Goal: Task Accomplishment & Management: Manage account settings

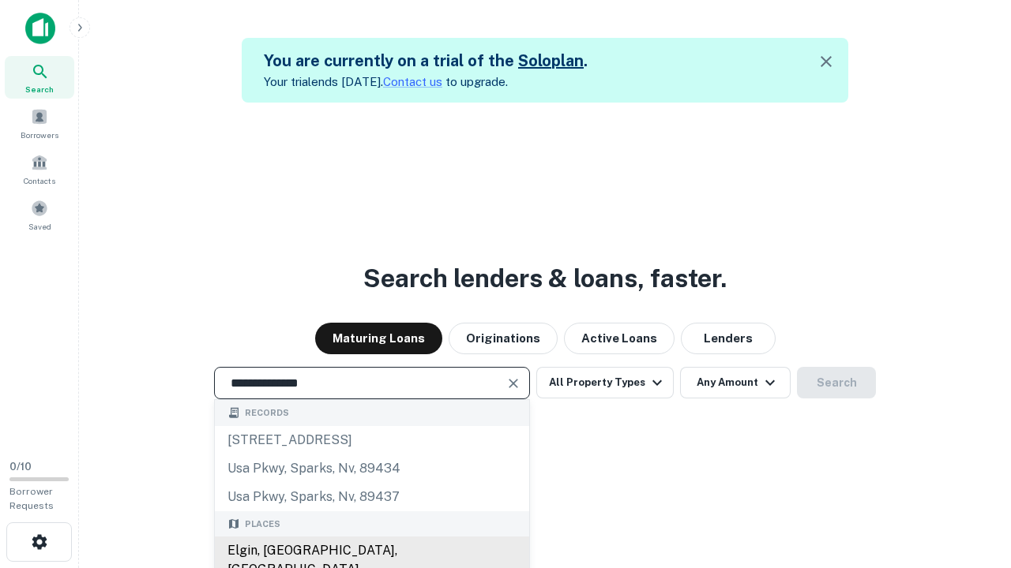
click at [371, 551] on div "Elgin, [GEOGRAPHIC_DATA], [GEOGRAPHIC_DATA]" at bounding box center [372, 560] width 314 height 47
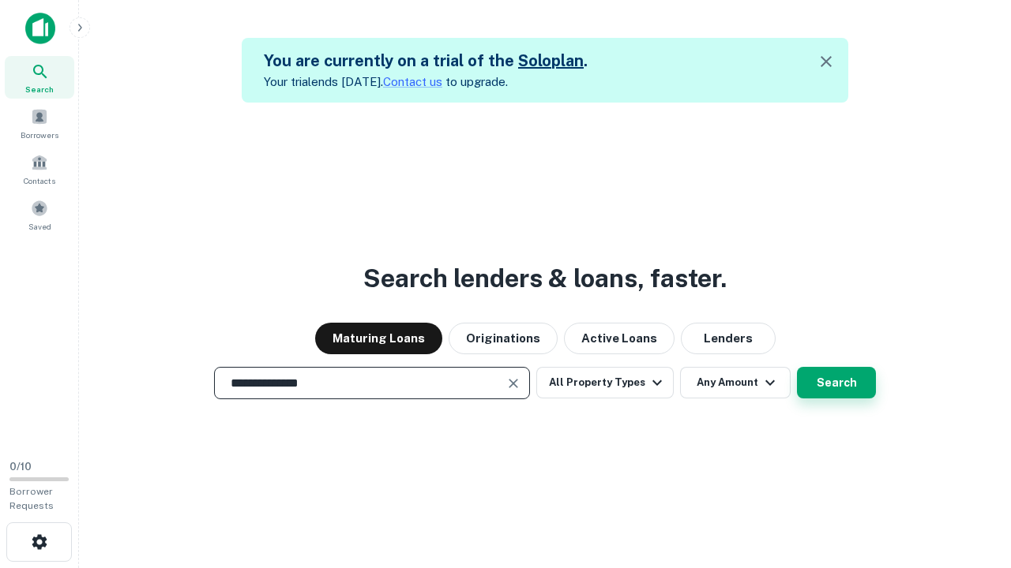
type input "**********"
click at [836, 383] on button "Search" at bounding box center [836, 383] width 79 height 32
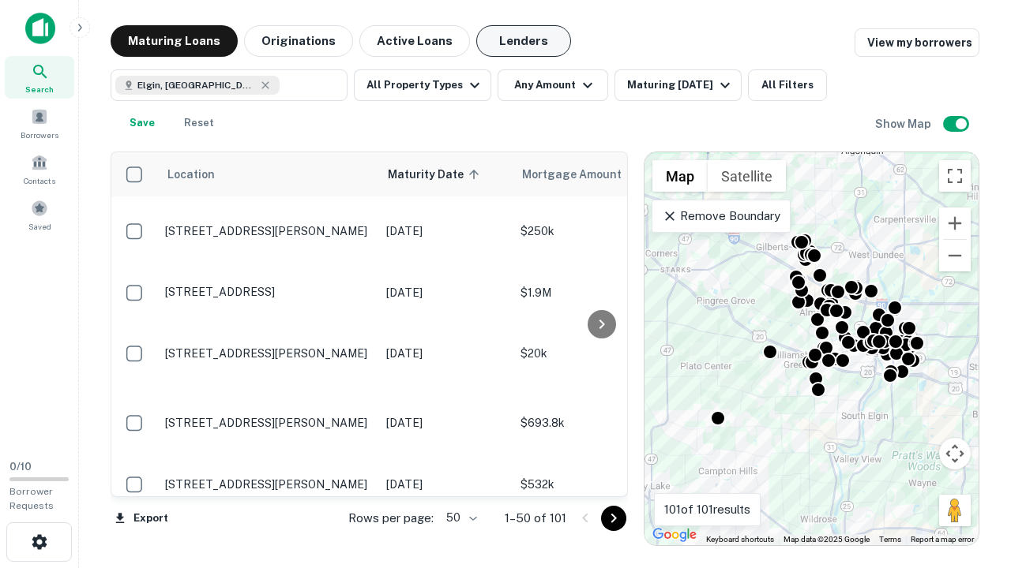
click at [523, 41] on button "Lenders" at bounding box center [523, 41] width 95 height 32
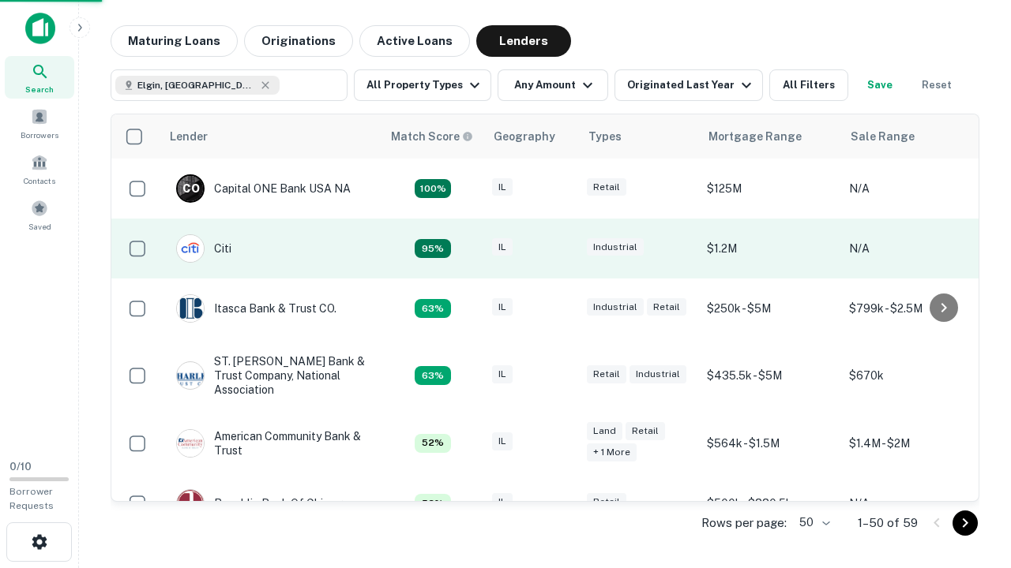
click at [561, 249] on div "IL" at bounding box center [531, 248] width 79 height 21
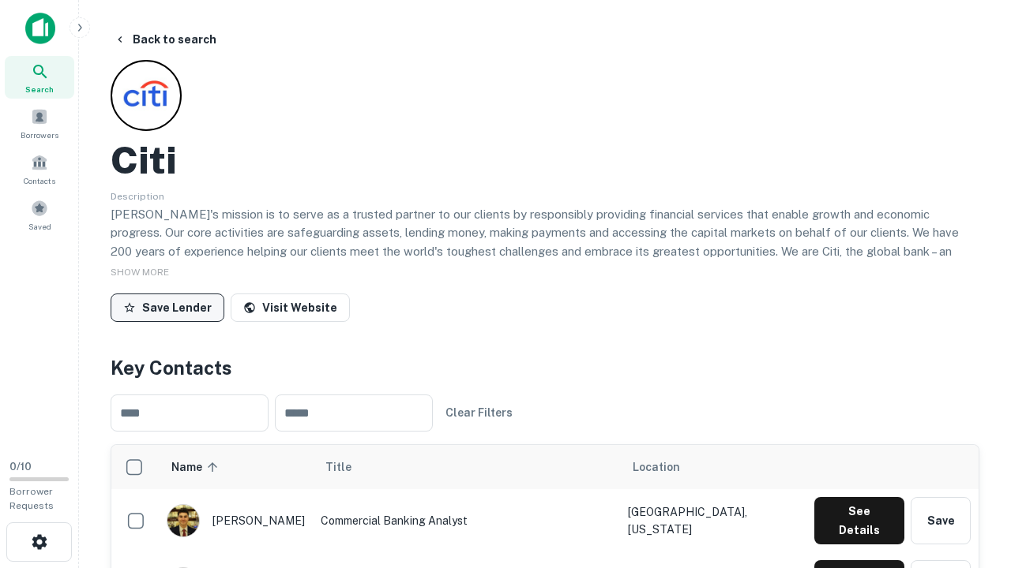
click at [167, 307] on button "Save Lender" at bounding box center [168, 308] width 114 height 28
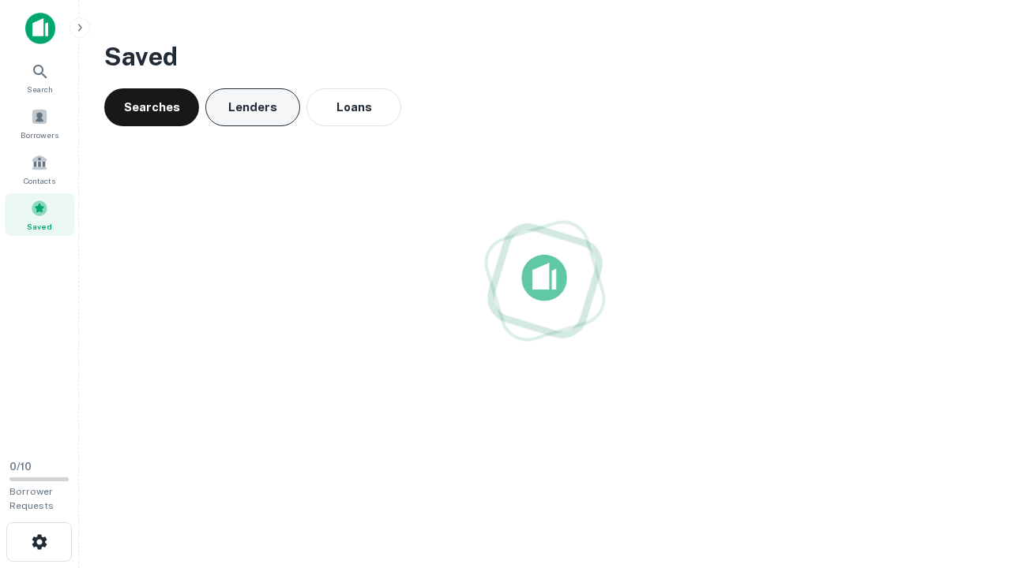
click at [253, 107] on button "Lenders" at bounding box center [252, 107] width 95 height 38
